Goal: Information Seeking & Learning: Stay updated

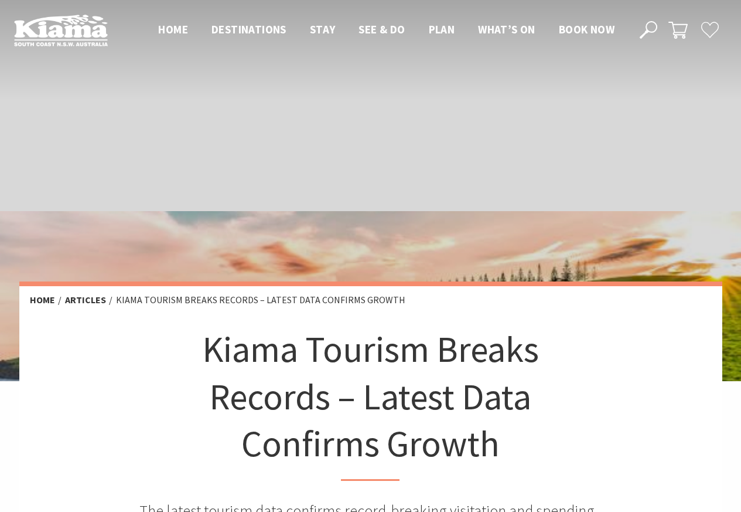
scroll to position [422, 0]
